Goal: Communication & Community: Answer question/provide support

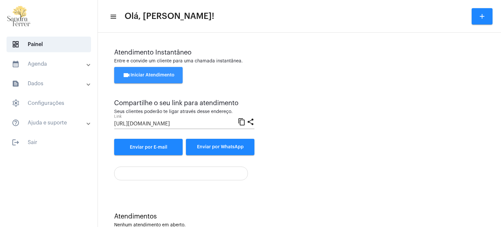
click at [146, 71] on button "videocam Iniciar Atendimento" at bounding box center [148, 75] width 68 height 16
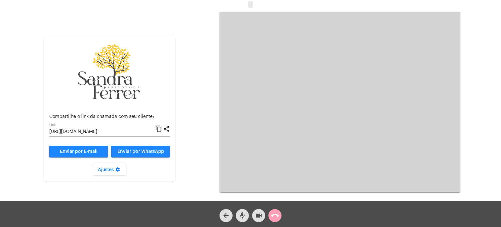
click at [274, 216] on mat-icon "call_end" at bounding box center [275, 215] width 8 height 8
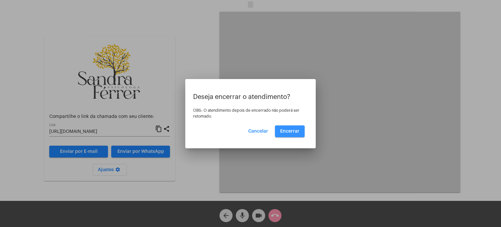
click at [292, 131] on span "Encerrar" at bounding box center [289, 131] width 19 height 5
